Goal: Find specific page/section: Find specific page/section

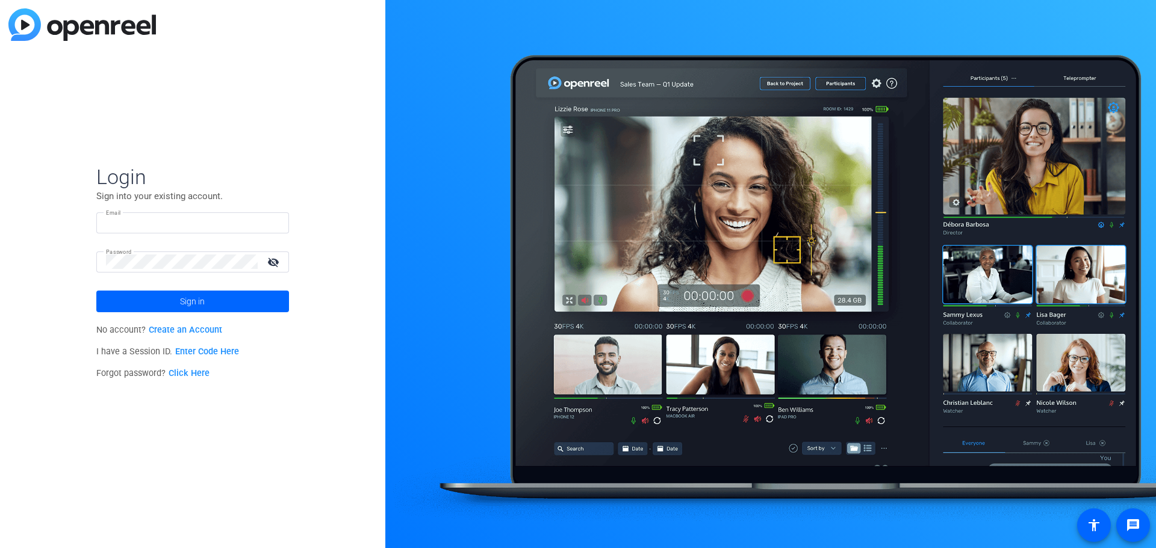
type input "[EMAIL_ADDRESS][DOMAIN_NAME]"
click at [275, 262] on mat-icon "visibility_off" at bounding box center [274, 261] width 29 height 17
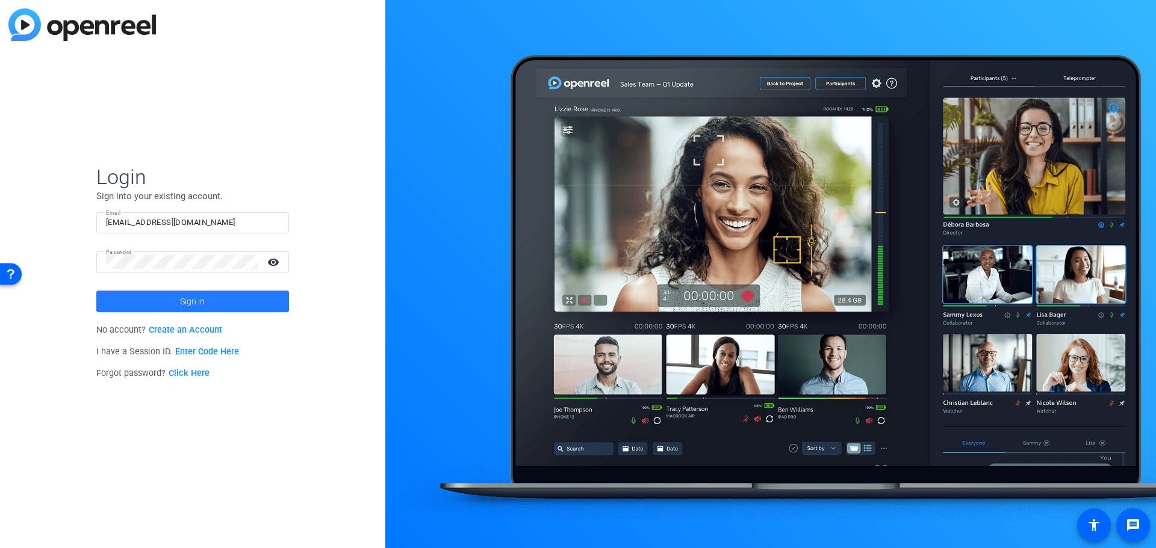
click at [220, 299] on span at bounding box center [192, 301] width 193 height 29
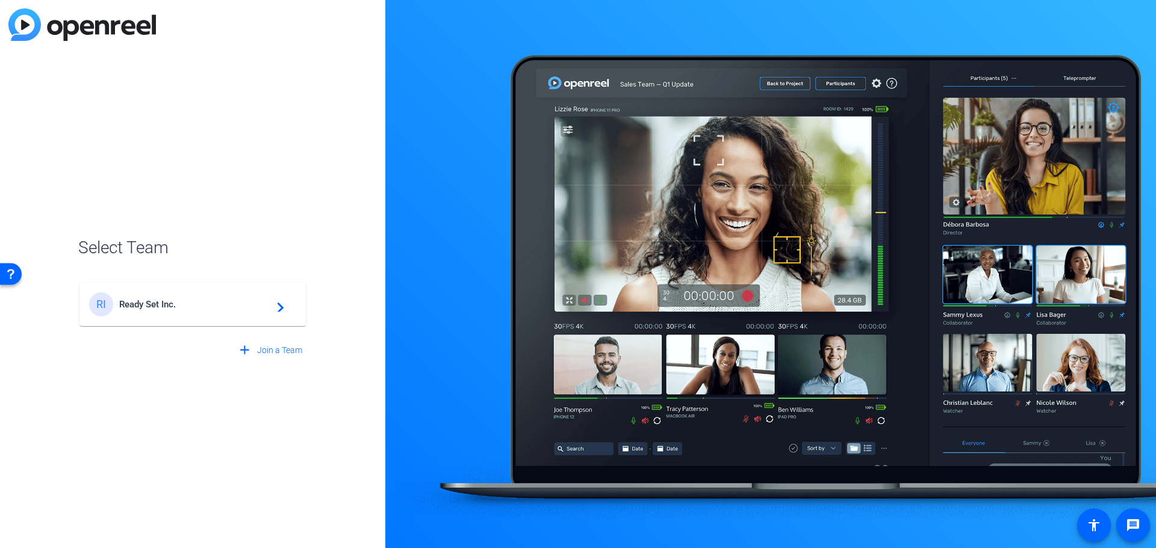
click at [252, 302] on span "Ready Set Inc." at bounding box center [194, 304] width 151 height 11
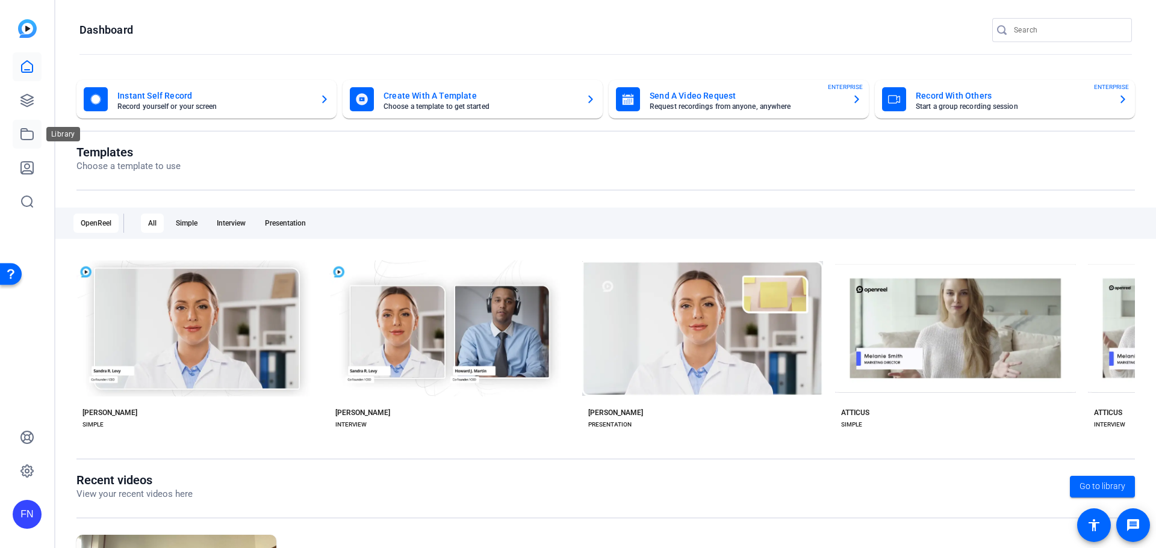
click at [29, 136] on icon at bounding box center [27, 134] width 14 height 14
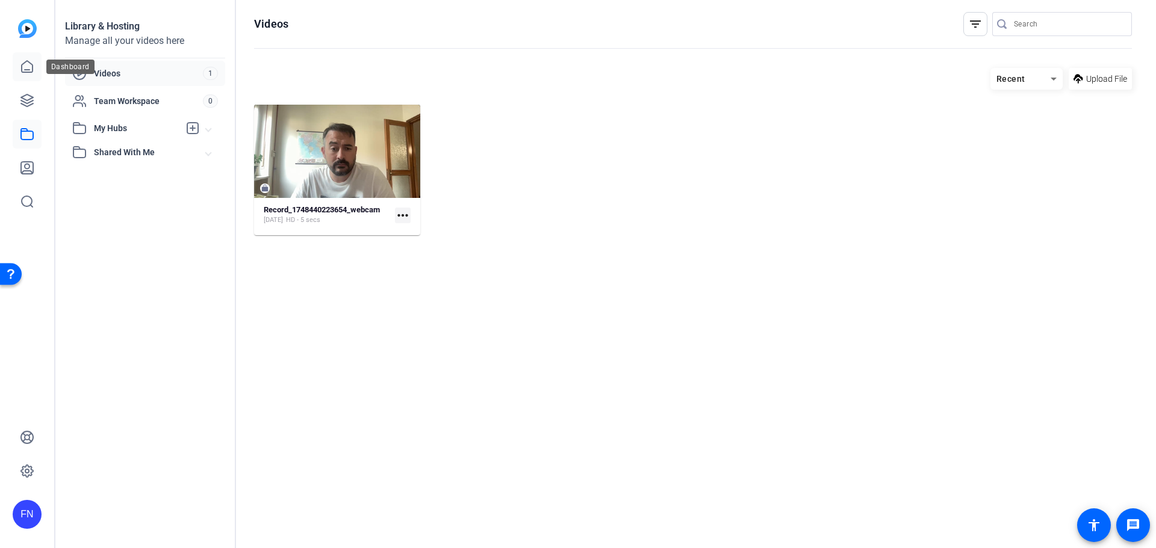
click at [24, 63] on icon at bounding box center [27, 66] width 11 height 11
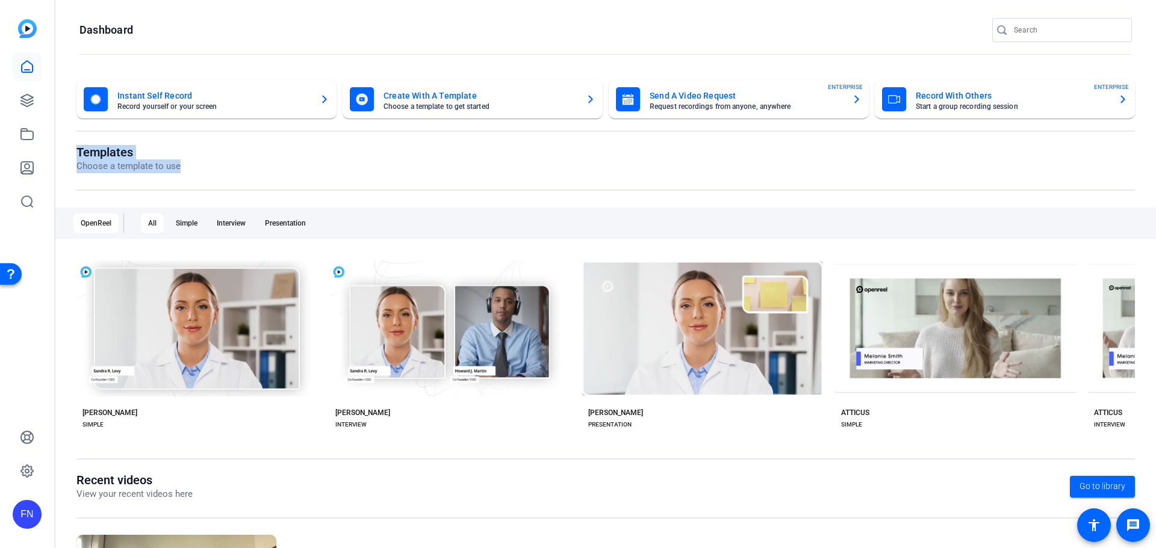
drag, startPoint x: 179, startPoint y: 165, endPoint x: 65, endPoint y: 155, distance: 114.2
click at [65, 155] on div "Instant Self Record Record yourself or your screen Create With A Template Choos…" at bounding box center [605, 390] width 1101 height 644
click at [1079, 17] on mat-toolbar "Dashboard" at bounding box center [605, 34] width 1101 height 68
click at [1049, 32] on input "Search" at bounding box center [1068, 30] width 108 height 14
paste input "JohannaChone"
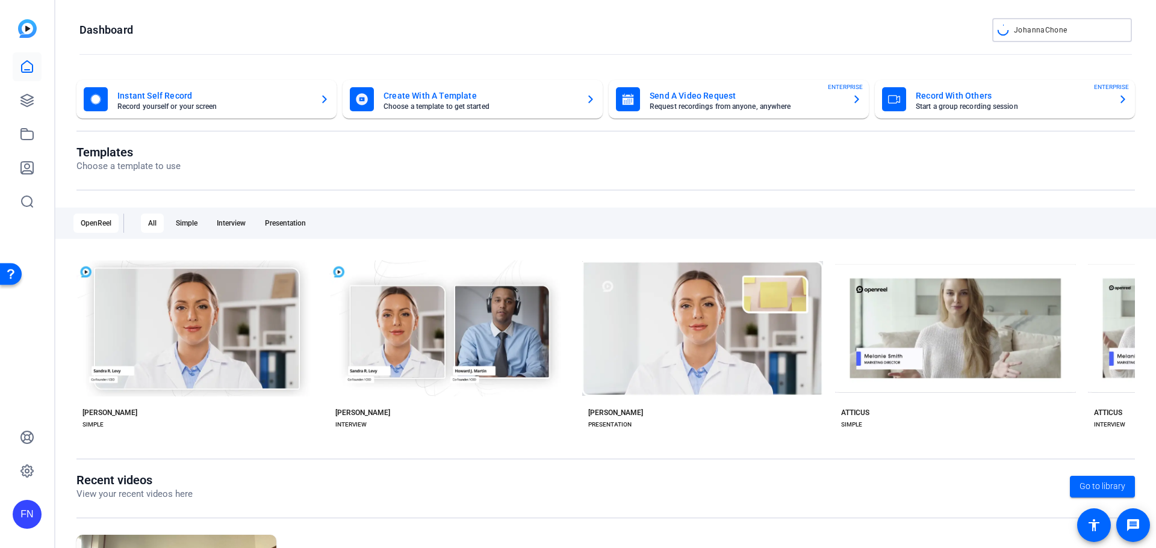
click at [1036, 29] on input "JohannaChone" at bounding box center [1068, 30] width 108 height 14
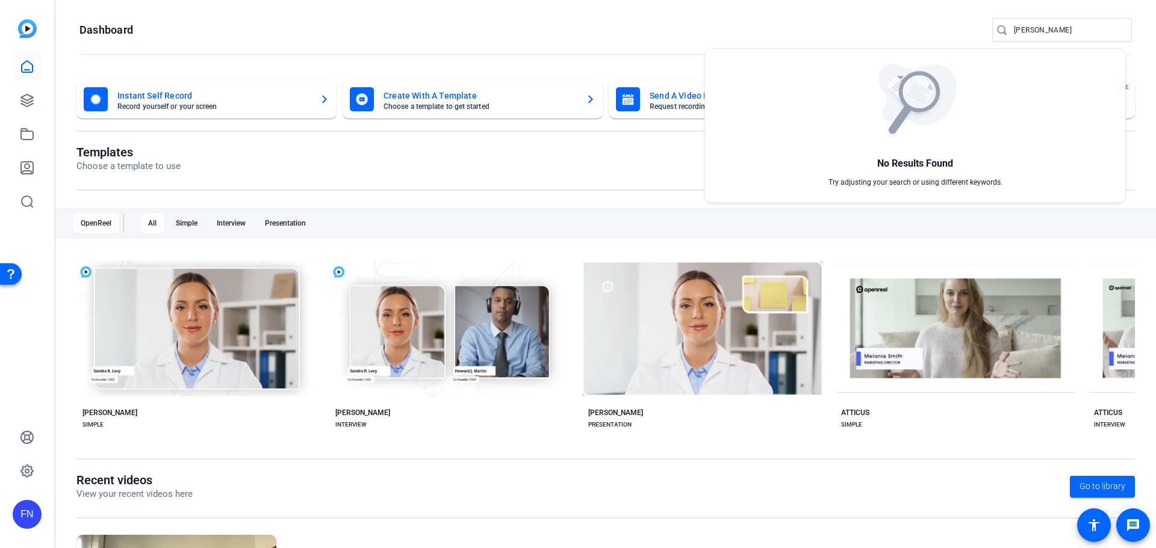
drag, startPoint x: 1040, startPoint y: 31, endPoint x: 1006, endPoint y: 33, distance: 33.8
click at [1006, 33] on div at bounding box center [578, 274] width 1156 height 548
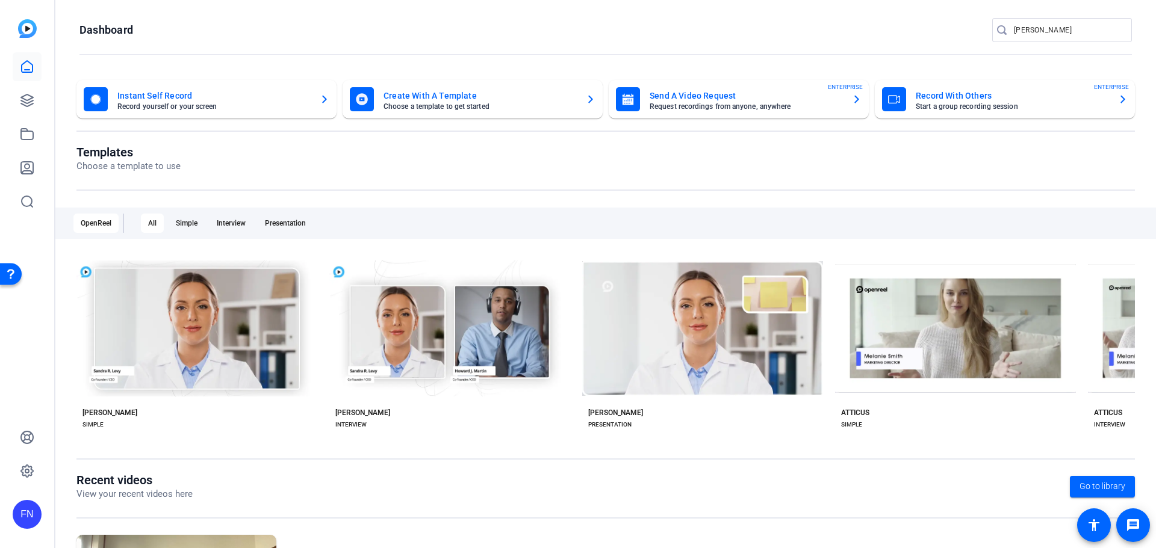
click at [1067, 22] on div "[PERSON_NAME]" at bounding box center [1068, 30] width 108 height 24
drag, startPoint x: 1069, startPoint y: 30, endPoint x: 865, endPoint y: 12, distance: 204.9
click at [865, 12] on mat-toolbar "Dashboard [PERSON_NAME]" at bounding box center [605, 34] width 1101 height 68
paste input "10040208734"
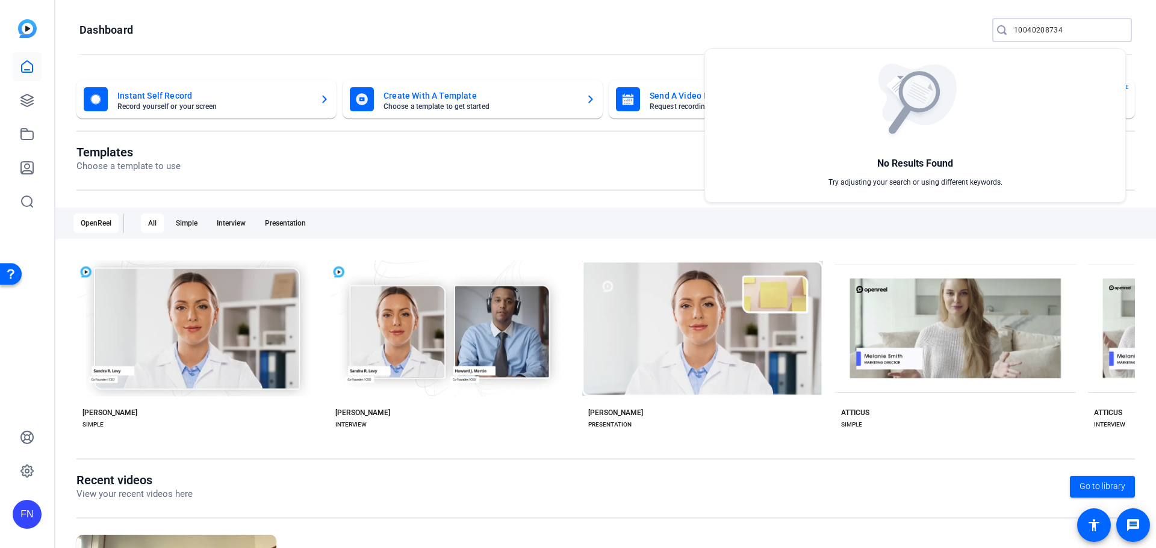
type input "10040208734"
click at [452, 219] on div at bounding box center [578, 274] width 1156 height 548
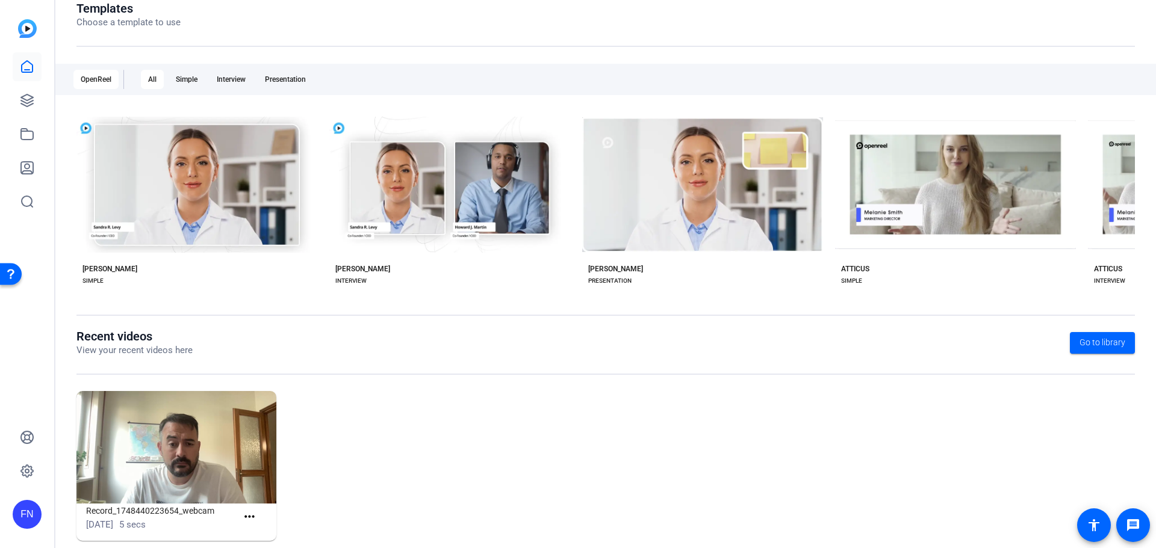
scroll to position [163, 0]
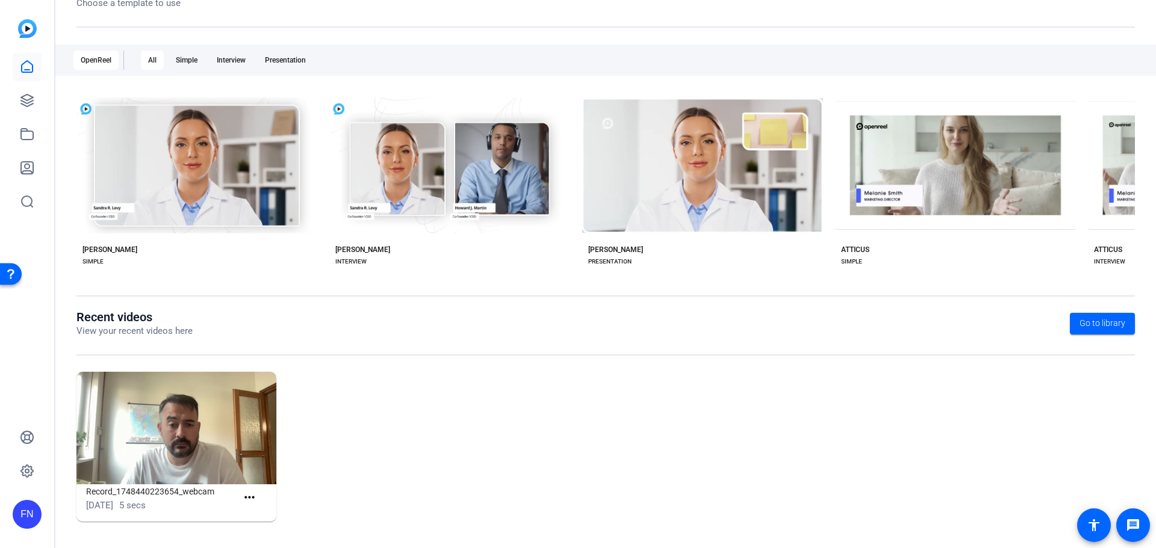
click at [101, 58] on div "OpenReel" at bounding box center [95, 60] width 45 height 19
click at [33, 108] on link at bounding box center [27, 100] width 29 height 29
